Goal: Task Accomplishment & Management: Manage account settings

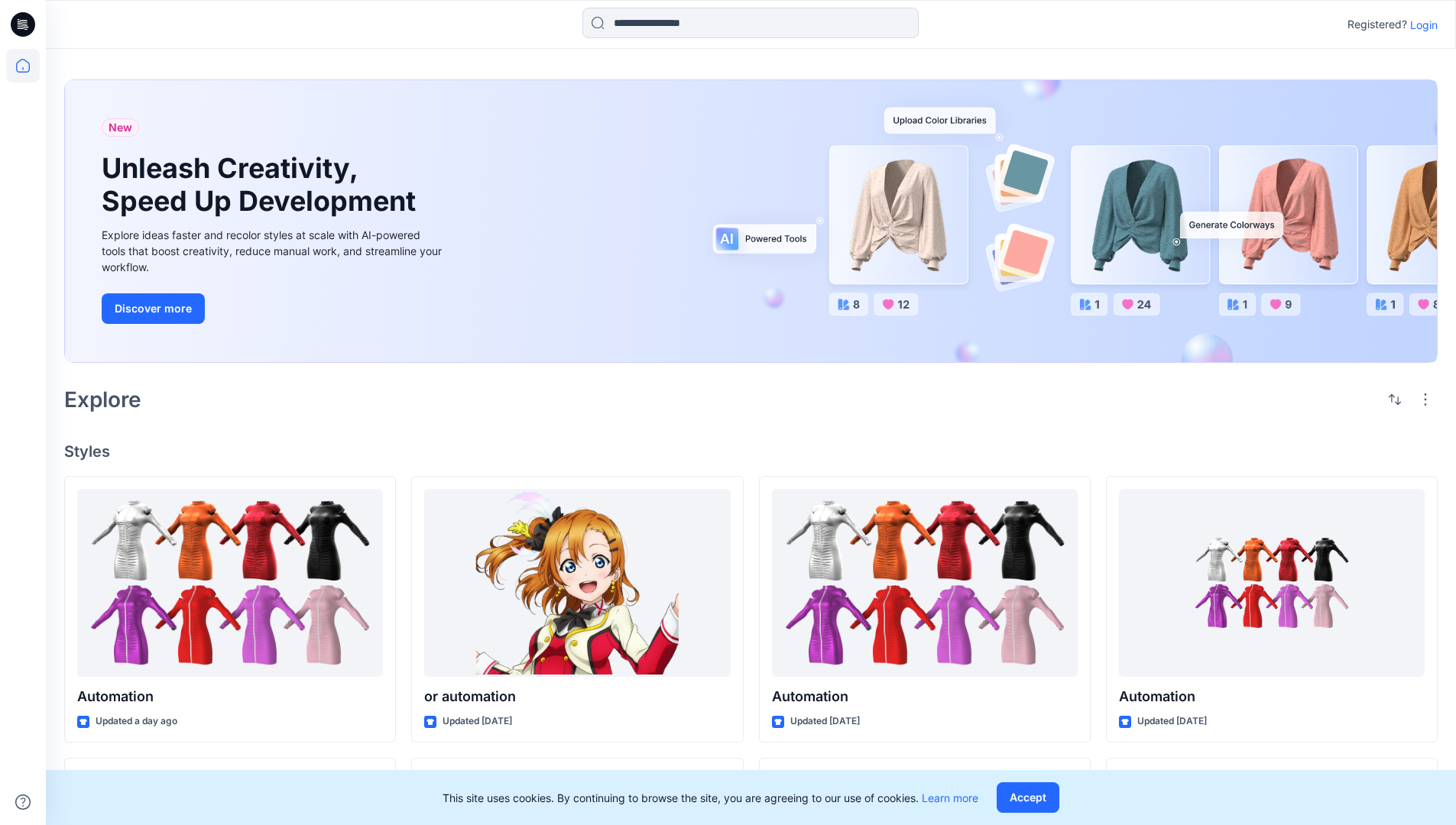
click at [1425, 25] on p "Login" at bounding box center [1424, 25] width 27 height 16
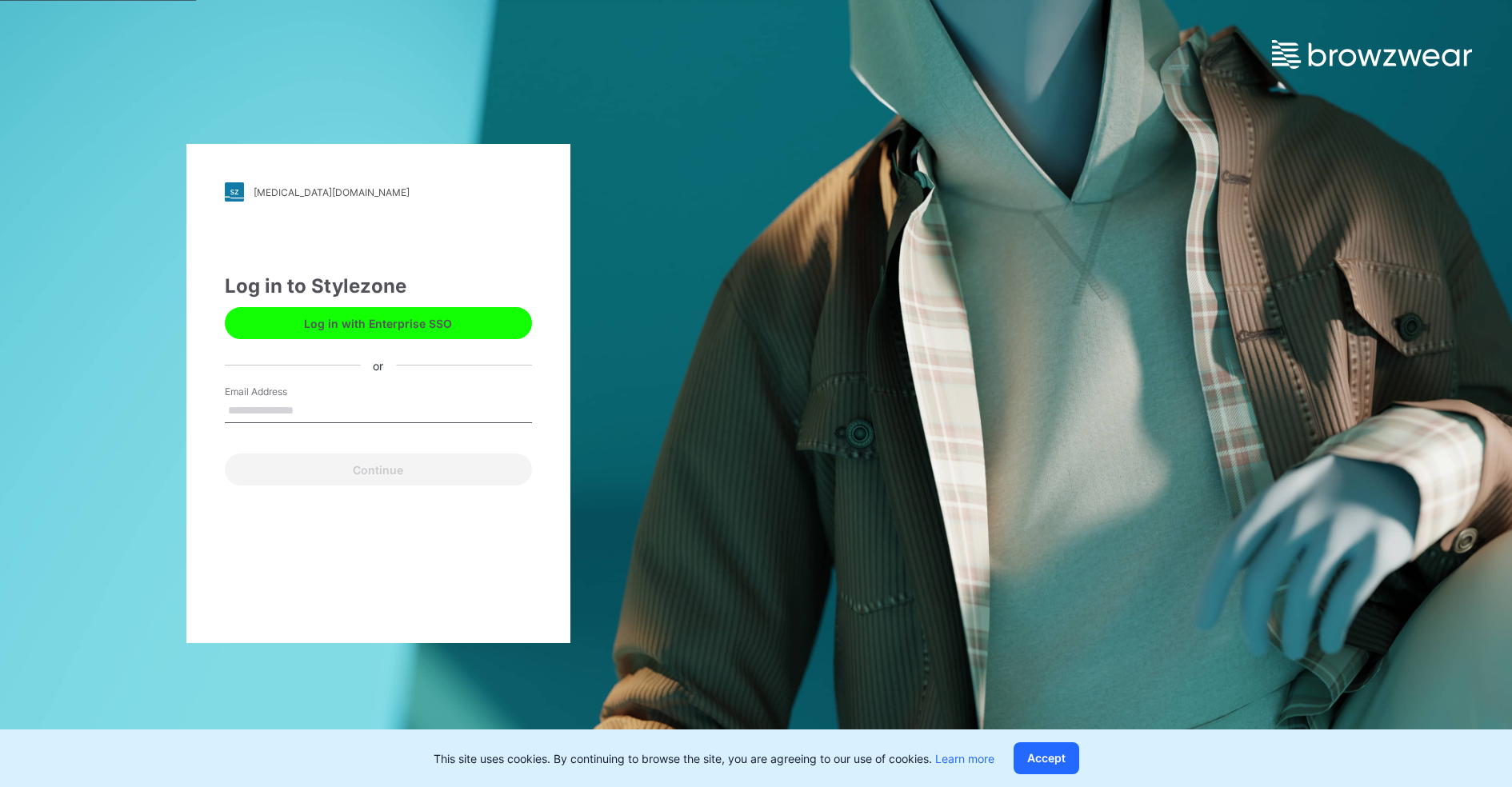
click at [262, 408] on input "Email Address" at bounding box center [378, 411] width 307 height 24
type input "**********"
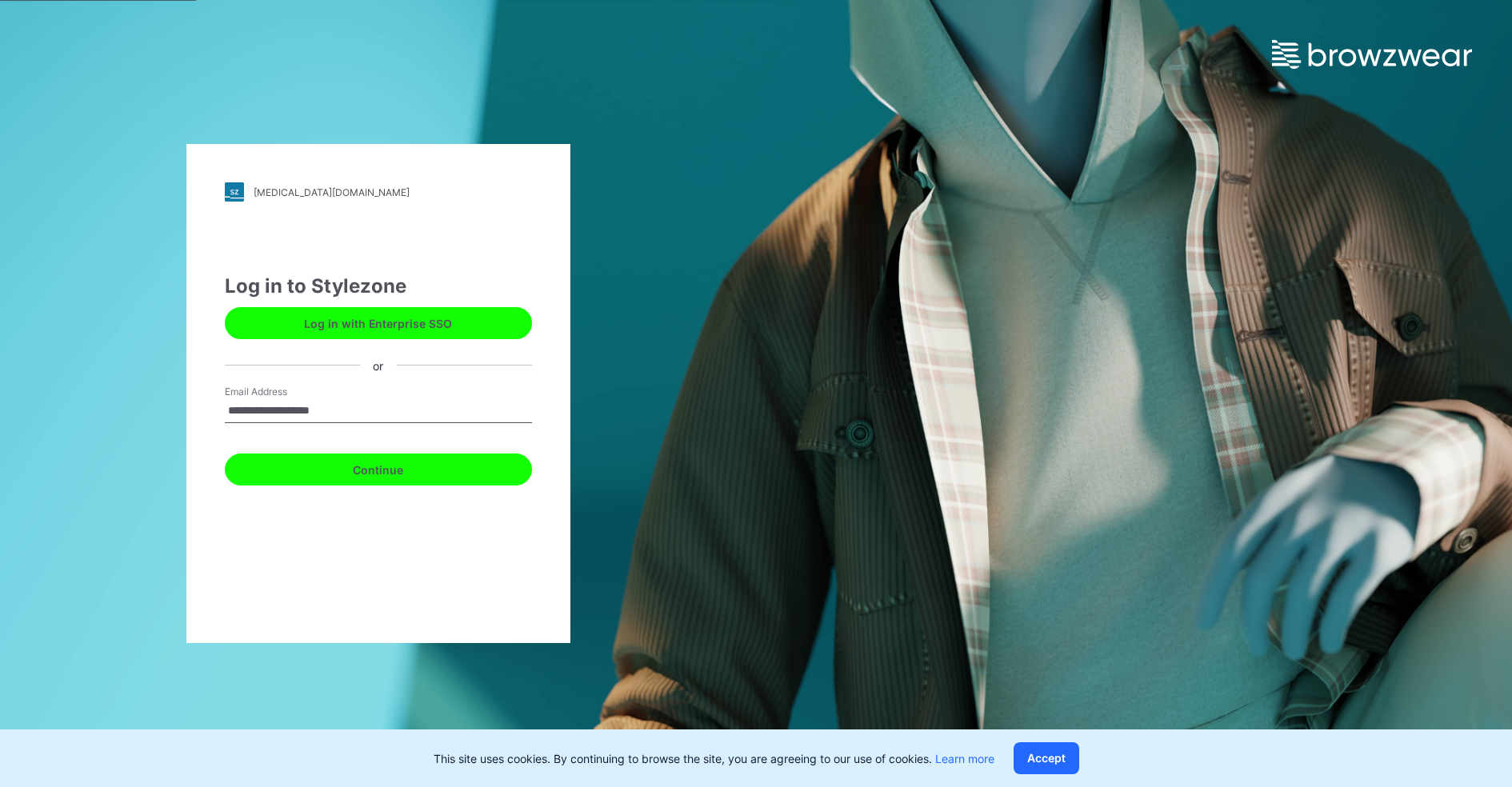
click at [344, 483] on button "Continue" at bounding box center [378, 470] width 307 height 32
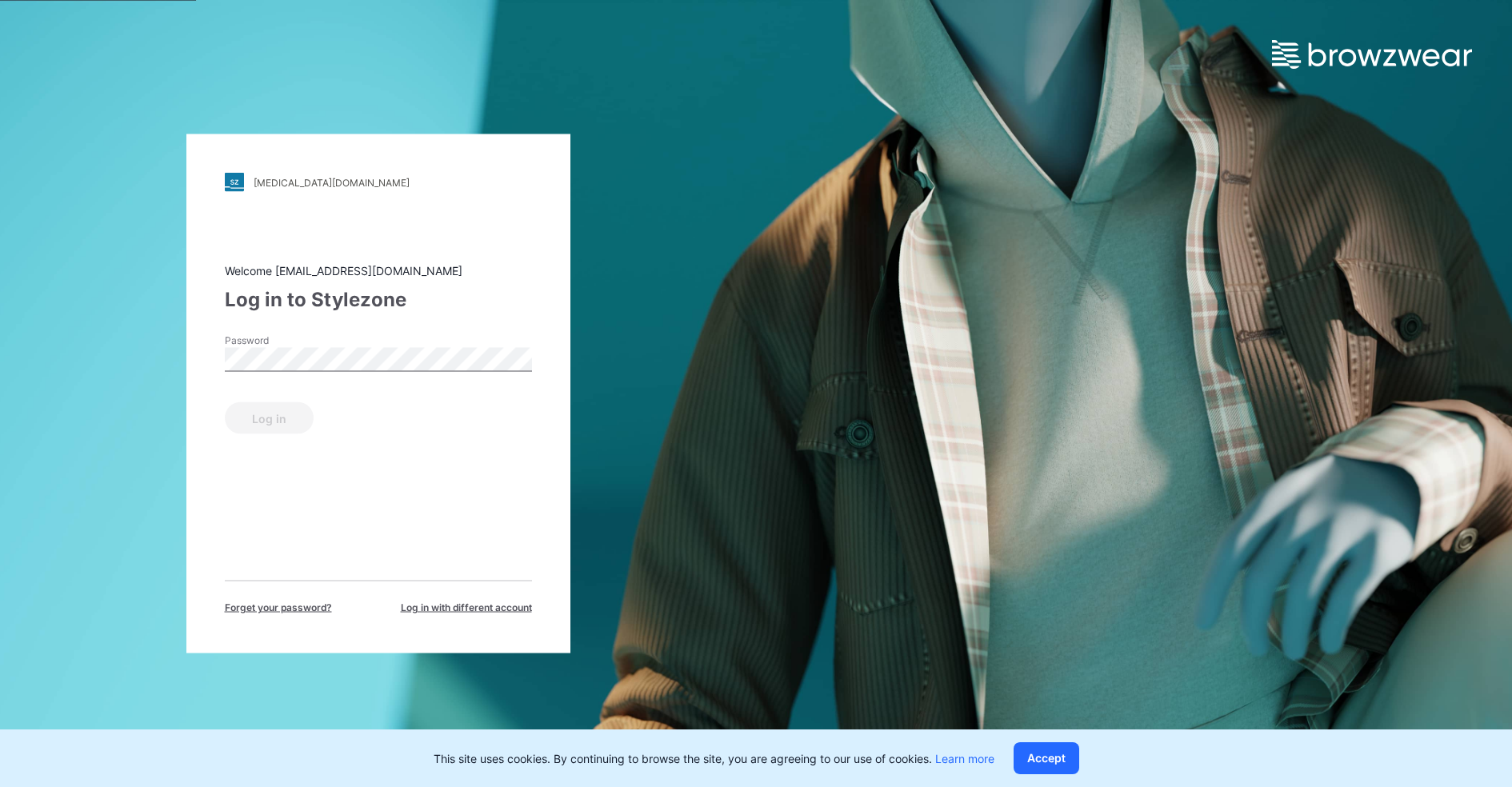
click at [296, 606] on span "Forget your password?" at bounding box center [278, 607] width 107 height 14
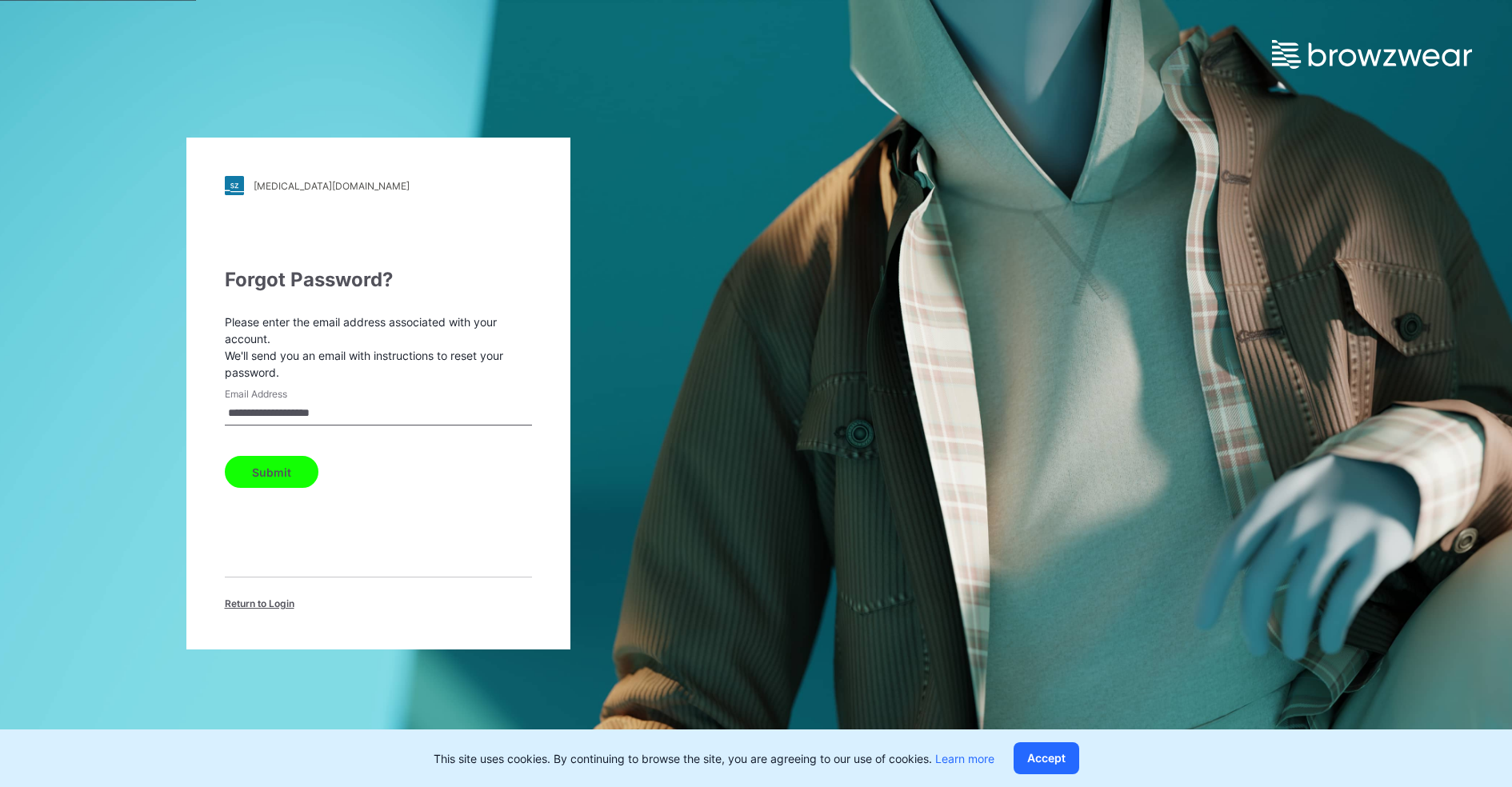
click at [242, 605] on span "Return to Login" at bounding box center [259, 603] width 69 height 14
